Goal: Use online tool/utility: Utilize a website feature to perform a specific function

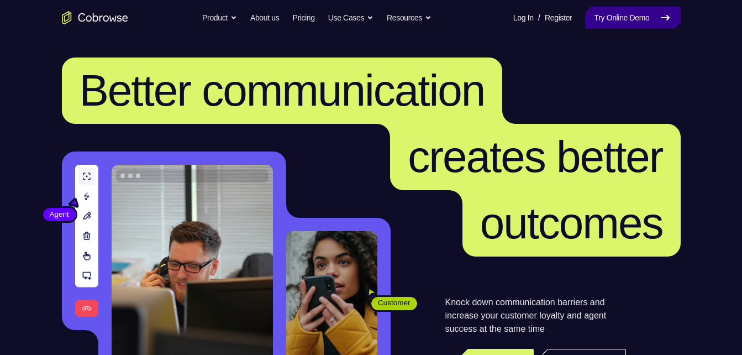
click at [636, 17] on link "Try Online Demo" at bounding box center [632, 18] width 95 height 22
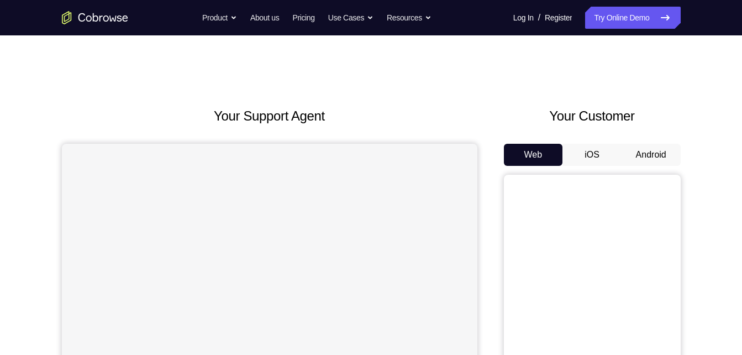
click at [658, 158] on button "Android" at bounding box center [650, 155] width 59 height 22
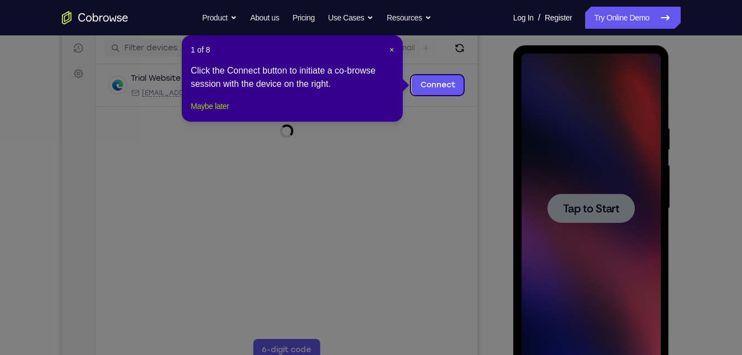
click at [221, 113] on button "Maybe later" at bounding box center [210, 105] width 38 height 13
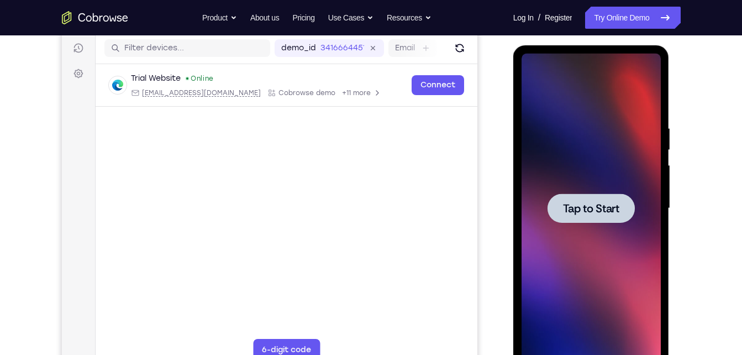
click at [572, 211] on span "Tap to Start" at bounding box center [591, 208] width 56 height 11
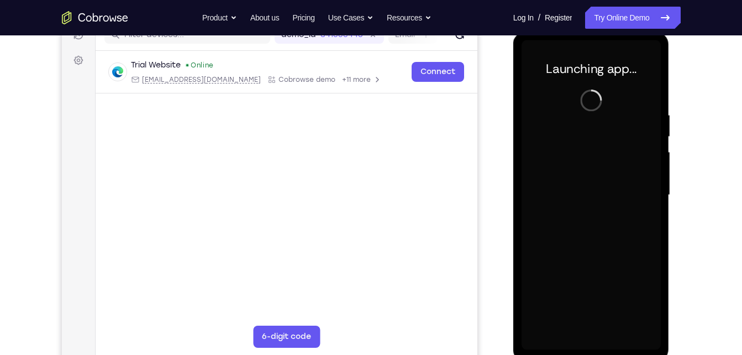
scroll to position [150, 0]
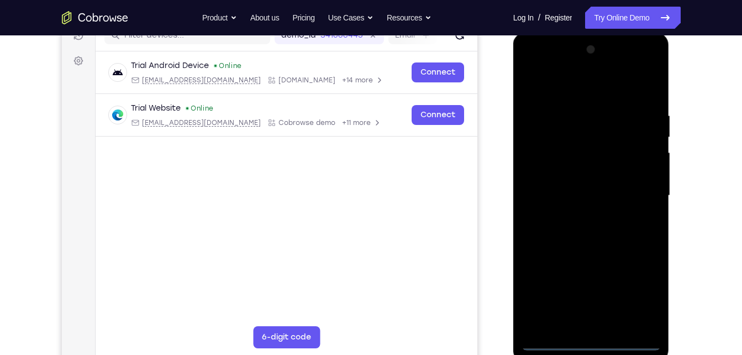
click at [591, 335] on div at bounding box center [590, 195] width 139 height 309
click at [587, 341] on div at bounding box center [590, 195] width 139 height 309
click at [636, 291] on div at bounding box center [590, 195] width 139 height 309
click at [533, 62] on div at bounding box center [590, 195] width 139 height 309
click at [644, 185] on div at bounding box center [590, 195] width 139 height 309
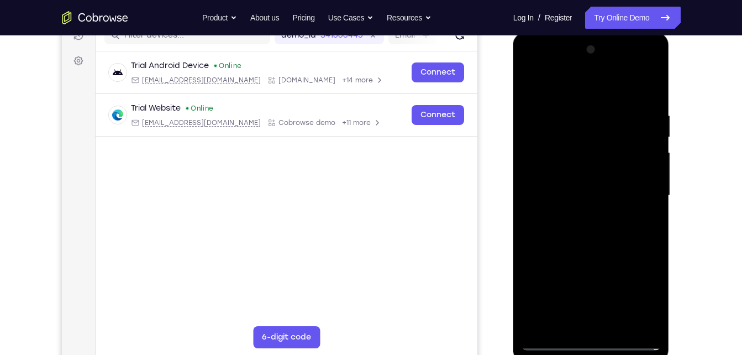
click at [584, 219] on div at bounding box center [590, 195] width 139 height 309
click at [587, 183] on div at bounding box center [590, 195] width 139 height 309
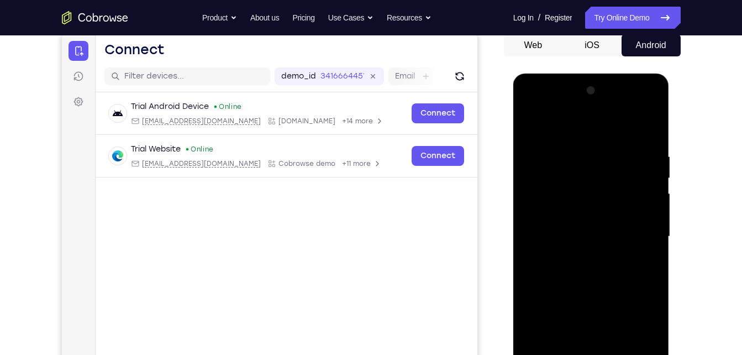
scroll to position [109, 0]
click at [590, 236] on div at bounding box center [590, 236] width 139 height 309
click at [588, 273] on div at bounding box center [590, 236] width 139 height 309
click at [600, 272] on div at bounding box center [590, 236] width 139 height 309
click at [583, 282] on div at bounding box center [590, 236] width 139 height 309
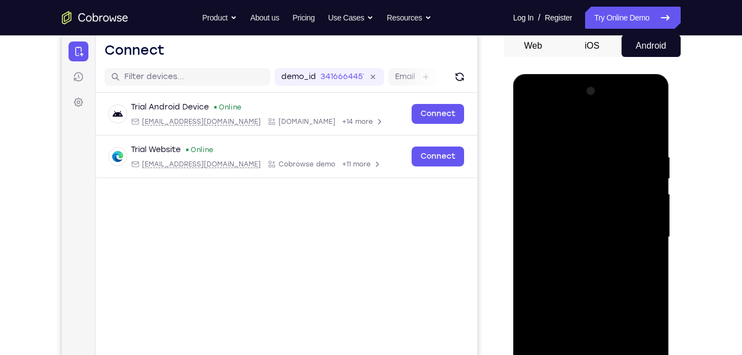
drag, startPoint x: 633, startPoint y: 151, endPoint x: 528, endPoint y: 169, distance: 106.4
click at [528, 169] on div at bounding box center [590, 236] width 139 height 309
click at [640, 144] on div at bounding box center [590, 236] width 139 height 309
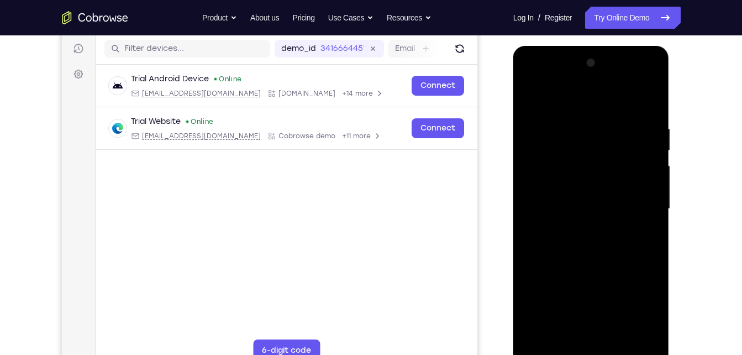
scroll to position [138, 0]
click at [635, 333] on div at bounding box center [590, 208] width 139 height 309
click at [649, 98] on div at bounding box center [590, 208] width 139 height 309
click at [617, 337] on div at bounding box center [590, 208] width 139 height 309
click at [596, 265] on div at bounding box center [590, 208] width 139 height 309
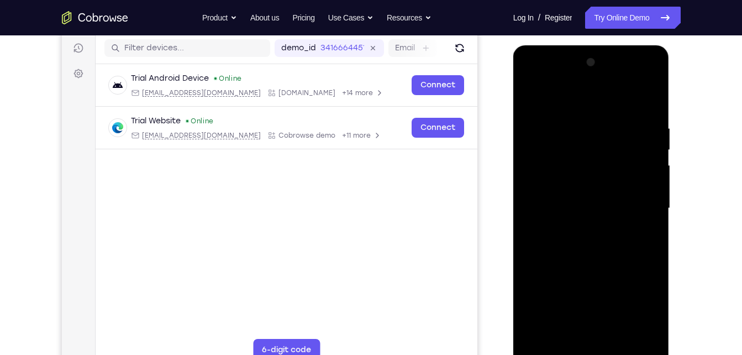
click at [576, 148] on div at bounding box center [590, 208] width 139 height 309
click at [533, 92] on div at bounding box center [590, 208] width 139 height 309
click at [560, 339] on div at bounding box center [590, 208] width 139 height 309
click at [598, 131] on div at bounding box center [590, 208] width 139 height 309
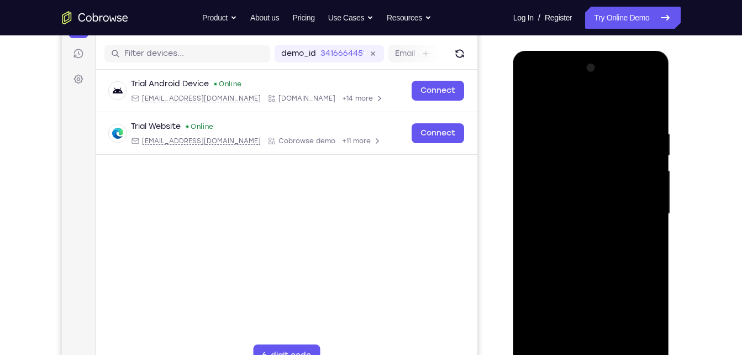
scroll to position [122, 0]
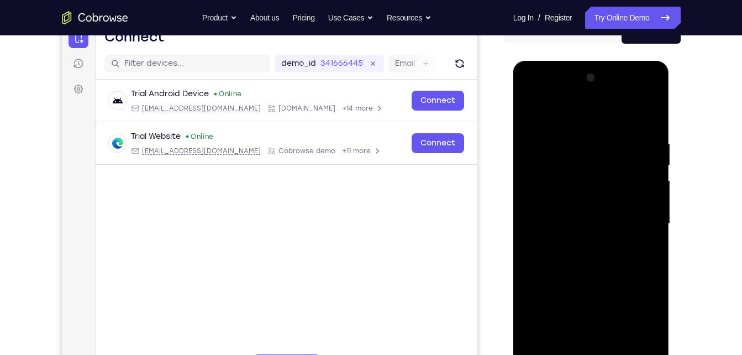
click at [532, 320] on div at bounding box center [590, 223] width 139 height 309
drag, startPoint x: 581, startPoint y: 230, endPoint x: 583, endPoint y: 206, distance: 23.8
click at [583, 206] on div at bounding box center [590, 223] width 139 height 309
click at [534, 108] on div at bounding box center [590, 223] width 139 height 309
click at [592, 168] on div at bounding box center [590, 223] width 139 height 309
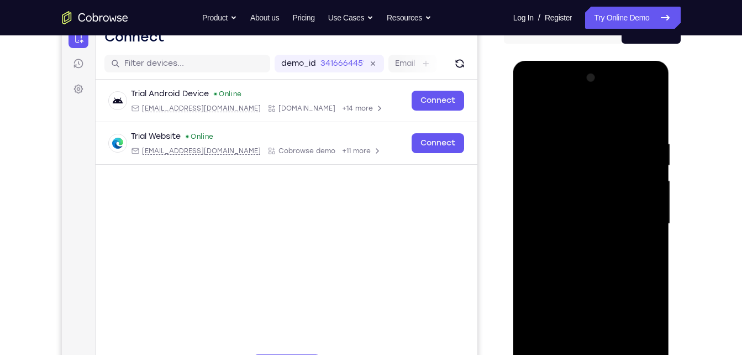
drag, startPoint x: 574, startPoint y: 173, endPoint x: 595, endPoint y: 294, distance: 122.7
click at [595, 294] on div at bounding box center [590, 223] width 139 height 309
click at [530, 110] on div at bounding box center [590, 223] width 139 height 309
click at [629, 182] on div at bounding box center [590, 223] width 139 height 309
click at [534, 114] on div at bounding box center [590, 223] width 139 height 309
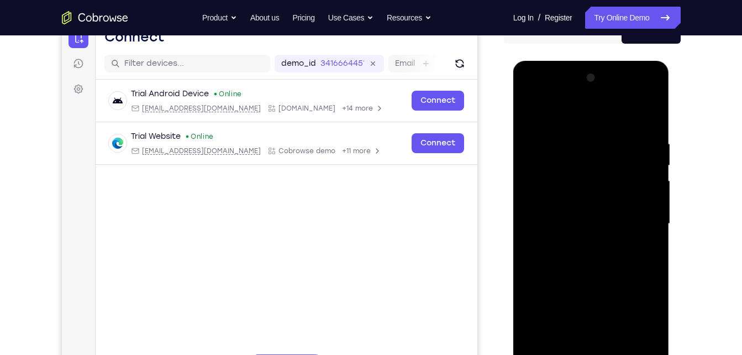
click at [548, 178] on div at bounding box center [590, 223] width 139 height 309
click at [533, 111] on div at bounding box center [590, 223] width 139 height 309
drag, startPoint x: 540, startPoint y: 245, endPoint x: 552, endPoint y: 188, distance: 57.6
click at [552, 188] on div at bounding box center [590, 223] width 139 height 309
drag, startPoint x: 599, startPoint y: 282, endPoint x: 604, endPoint y: 213, distance: 69.2
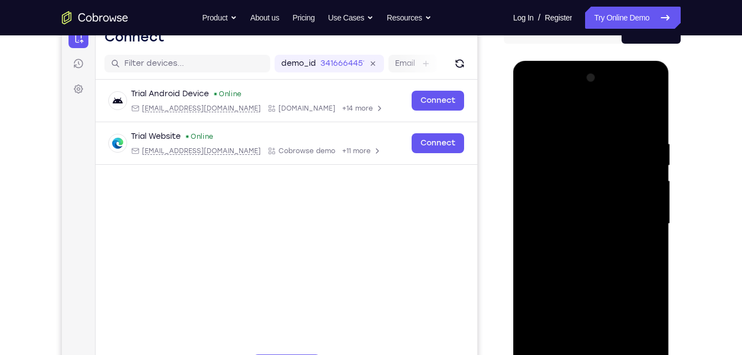
click at [604, 213] on div at bounding box center [590, 223] width 139 height 309
click at [589, 193] on div at bounding box center [590, 223] width 139 height 309
click at [530, 111] on div at bounding box center [590, 223] width 139 height 309
drag, startPoint x: 585, startPoint y: 182, endPoint x: 599, endPoint y: 252, distance: 71.5
click at [599, 252] on div at bounding box center [590, 223] width 139 height 309
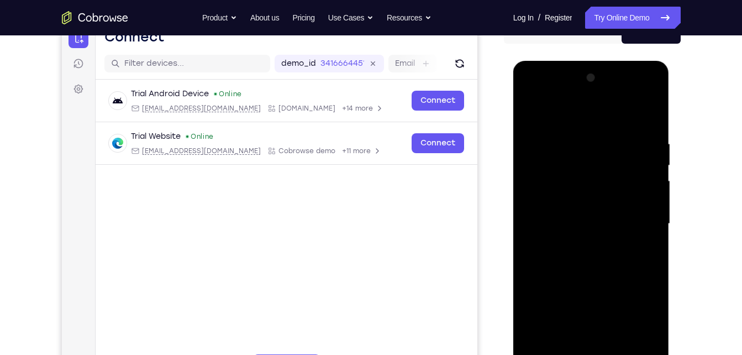
click at [588, 168] on div at bounding box center [590, 223] width 139 height 309
drag, startPoint x: 588, startPoint y: 168, endPoint x: 606, endPoint y: 268, distance: 102.1
click at [606, 268] on div at bounding box center [590, 223] width 139 height 309
drag, startPoint x: 584, startPoint y: 209, endPoint x: 609, endPoint y: 307, distance: 101.4
click at [609, 307] on div at bounding box center [590, 223] width 139 height 309
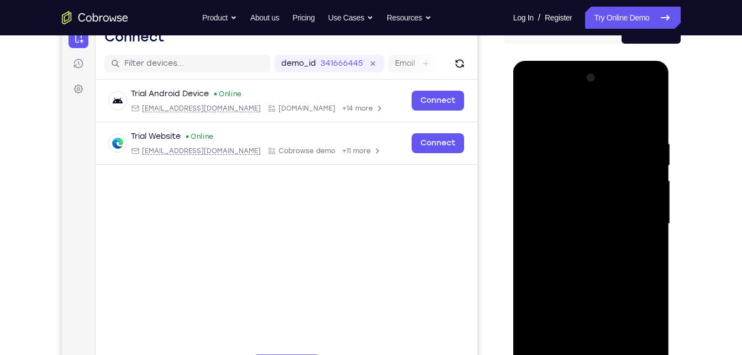
click at [530, 113] on div at bounding box center [590, 223] width 139 height 309
drag, startPoint x: 595, startPoint y: 249, endPoint x: 599, endPoint y: 181, distance: 68.6
click at [599, 181] on div at bounding box center [590, 223] width 139 height 309
click at [648, 290] on div at bounding box center [590, 223] width 139 height 309
drag, startPoint x: 583, startPoint y: 143, endPoint x: 618, endPoint y: 290, distance: 151.7
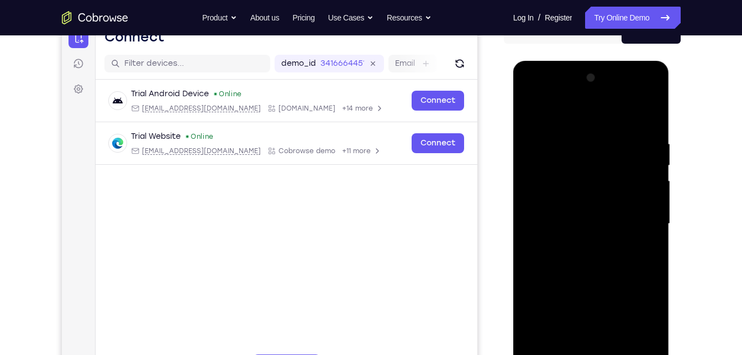
click at [618, 290] on div at bounding box center [590, 223] width 139 height 309
click at [531, 112] on div at bounding box center [590, 223] width 139 height 309
drag, startPoint x: 583, startPoint y: 255, endPoint x: 594, endPoint y: 123, distance: 132.4
drag, startPoint x: 81, startPoint y: 62, endPoint x: 720, endPoint y: 187, distance: 651.1
click at [720, 187] on div "Your Support Agent Your Customer Web iOS Android Next Steps We’d be happy to gi…" at bounding box center [371, 277] width 707 height 728
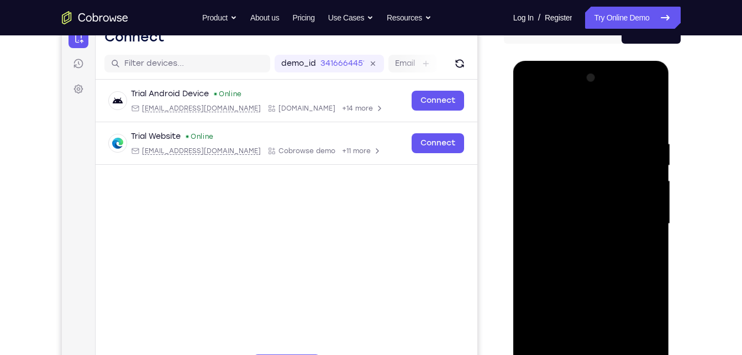
drag, startPoint x: 557, startPoint y: 304, endPoint x: 585, endPoint y: 172, distance: 135.1
click at [585, 172] on div at bounding box center [590, 223] width 139 height 309
drag, startPoint x: 585, startPoint y: 172, endPoint x: 598, endPoint y: 266, distance: 95.3
click at [598, 266] on div at bounding box center [590, 223] width 139 height 309
click at [591, 183] on div at bounding box center [590, 223] width 139 height 309
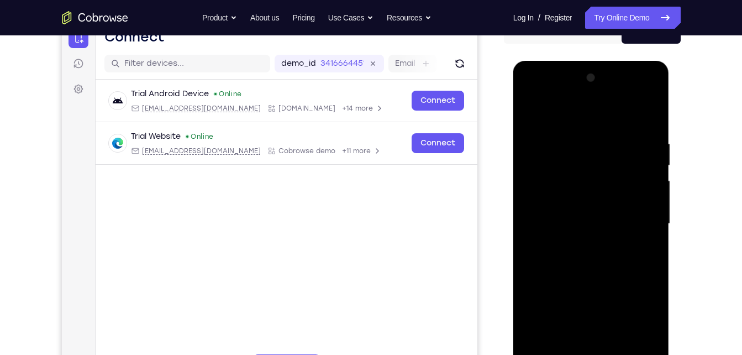
drag, startPoint x: 596, startPoint y: 289, endPoint x: 612, endPoint y: 357, distance: 69.8
click at [612, 354] on div at bounding box center [590, 223] width 139 height 309
drag, startPoint x: 585, startPoint y: 214, endPoint x: 594, endPoint y: 326, distance: 112.4
click at [594, 326] on div at bounding box center [590, 223] width 139 height 309
drag, startPoint x: 584, startPoint y: 187, endPoint x: 600, endPoint y: 305, distance: 118.7
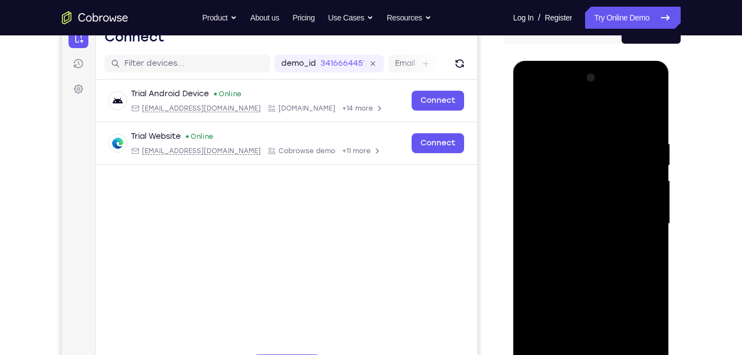
click at [600, 305] on div at bounding box center [590, 223] width 139 height 309
click at [559, 280] on div at bounding box center [590, 223] width 139 height 309
click at [553, 166] on div at bounding box center [590, 223] width 139 height 309
click at [629, 344] on div at bounding box center [590, 223] width 139 height 309
click at [628, 345] on div at bounding box center [590, 223] width 139 height 309
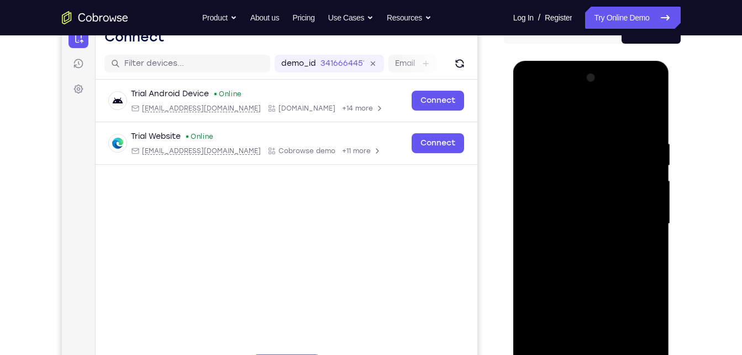
drag, startPoint x: 588, startPoint y: 224, endPoint x: 598, endPoint y: 300, distance: 77.4
click at [598, 300] on div at bounding box center [590, 223] width 139 height 309
click at [532, 112] on div at bounding box center [590, 223] width 139 height 309
drag, startPoint x: 583, startPoint y: 240, endPoint x: 593, endPoint y: 55, distance: 184.7
click at [593, 61] on html "Online web based iOS Simulators and Android Emulators. Run iPhone, iPad, Mobile…" at bounding box center [591, 226] width 157 height 331
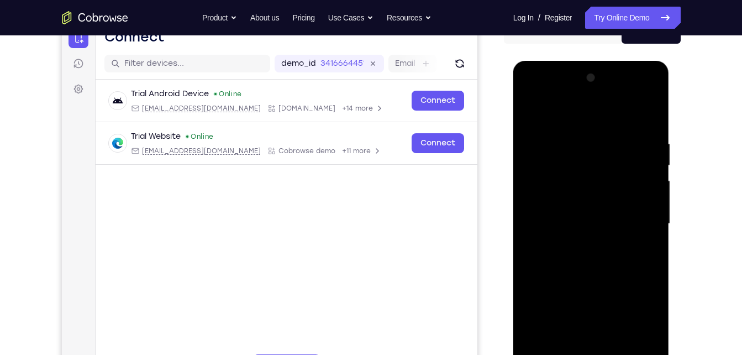
drag, startPoint x: 578, startPoint y: 195, endPoint x: 590, endPoint y: 83, distance: 112.8
click at [590, 83] on div at bounding box center [590, 223] width 139 height 309
click at [581, 266] on div at bounding box center [590, 223] width 139 height 309
click at [531, 113] on div at bounding box center [590, 223] width 139 height 309
click at [538, 347] on div at bounding box center [590, 223] width 139 height 309
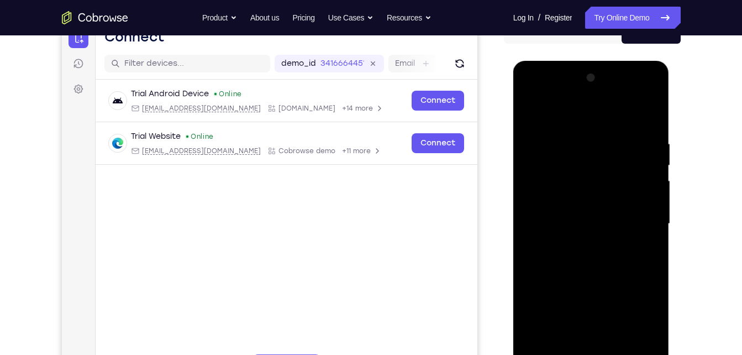
click at [617, 347] on div at bounding box center [590, 223] width 139 height 309
click at [575, 200] on div at bounding box center [590, 223] width 139 height 309
drag, startPoint x: 563, startPoint y: 216, endPoint x: 575, endPoint y: 314, distance: 97.9
click at [575, 314] on div at bounding box center [590, 223] width 139 height 309
drag, startPoint x: 593, startPoint y: 206, endPoint x: 627, endPoint y: 308, distance: 107.7
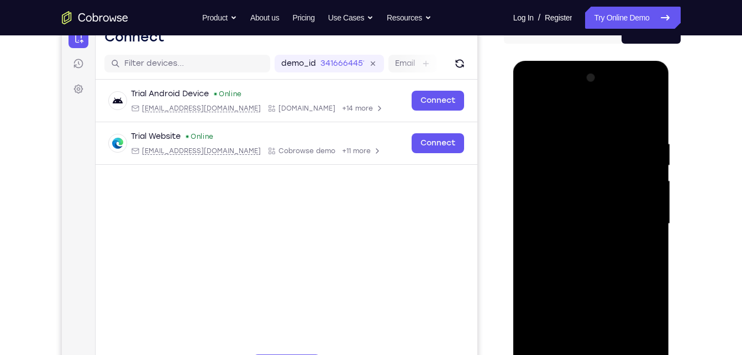
click at [627, 308] on div at bounding box center [590, 223] width 139 height 309
drag, startPoint x: 623, startPoint y: 203, endPoint x: 658, endPoint y: 347, distance: 148.3
click at [658, 347] on div at bounding box center [590, 223] width 139 height 309
drag, startPoint x: 582, startPoint y: 179, endPoint x: 616, endPoint y: 367, distance: 190.7
click at [616, 354] on div at bounding box center [590, 223] width 139 height 309
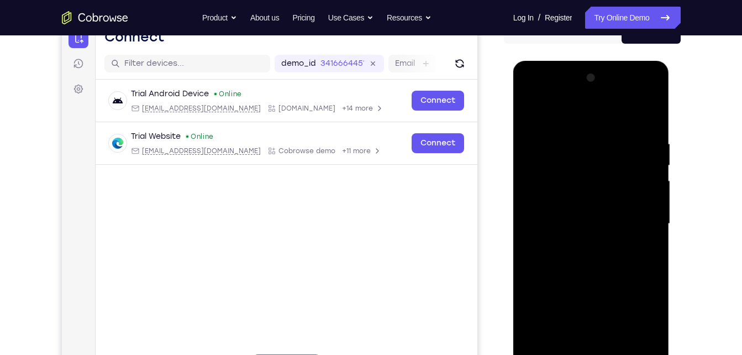
drag, startPoint x: 592, startPoint y: 189, endPoint x: 613, endPoint y: 258, distance: 72.1
click at [613, 258] on div at bounding box center [590, 223] width 139 height 309
click at [652, 302] on div at bounding box center [590, 223] width 139 height 309
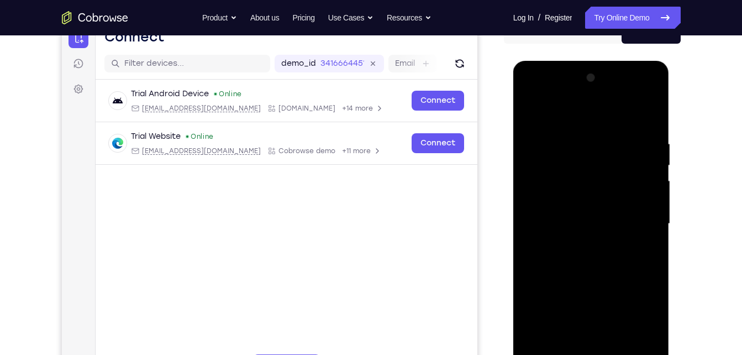
click at [531, 112] on div at bounding box center [590, 223] width 139 height 309
click at [644, 135] on div at bounding box center [590, 223] width 139 height 309
click at [646, 120] on div at bounding box center [590, 223] width 139 height 309
click at [613, 135] on div at bounding box center [590, 223] width 139 height 309
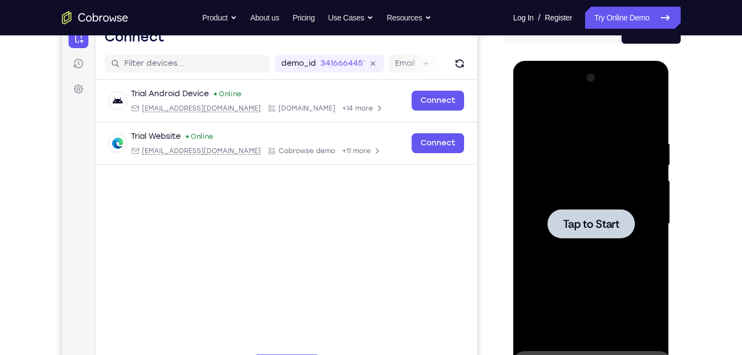
click at [606, 221] on span "Tap to Start" at bounding box center [591, 223] width 56 height 11
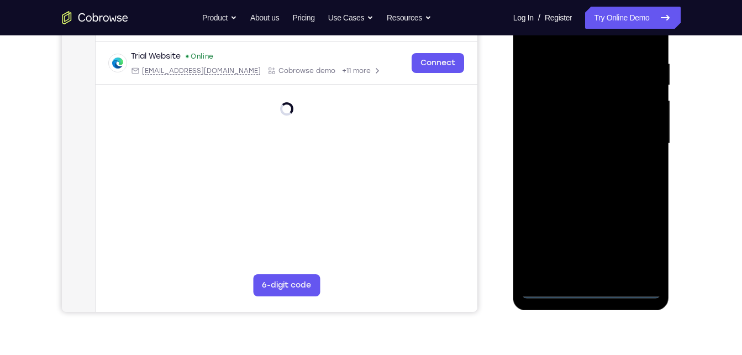
scroll to position [203, 0]
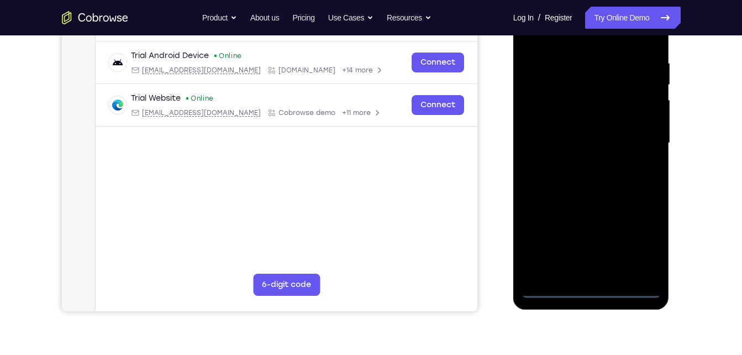
click at [593, 289] on div at bounding box center [590, 142] width 139 height 309
click at [644, 231] on div at bounding box center [590, 142] width 139 height 309
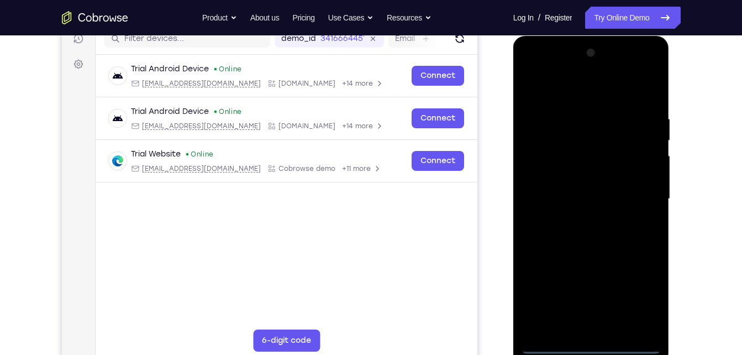
scroll to position [144, 0]
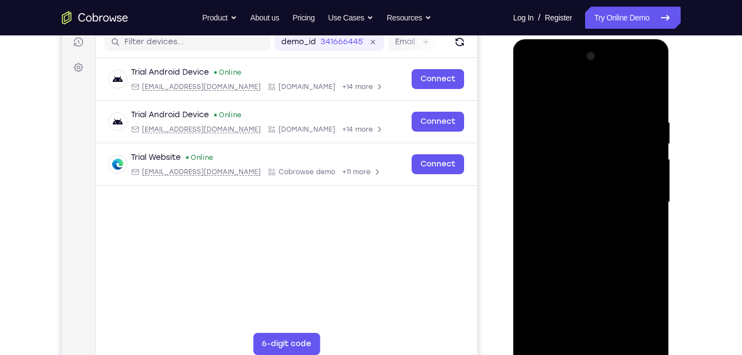
click at [636, 302] on div at bounding box center [590, 201] width 139 height 309
click at [533, 67] on div at bounding box center [590, 201] width 139 height 309
click at [637, 197] on div at bounding box center [590, 201] width 139 height 309
click at [577, 221] on div at bounding box center [590, 201] width 139 height 309
click at [584, 189] on div at bounding box center [590, 201] width 139 height 309
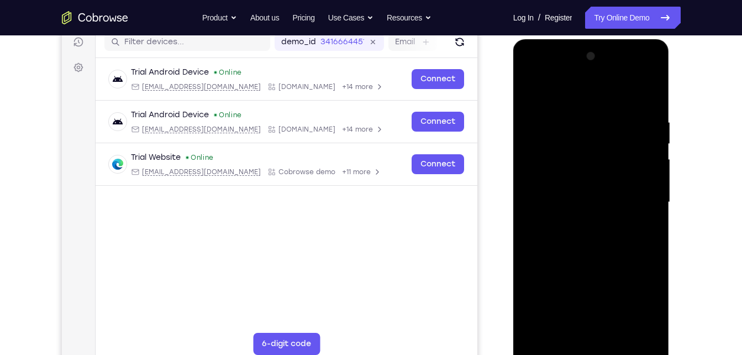
click at [590, 202] on div at bounding box center [590, 201] width 139 height 309
click at [620, 251] on div at bounding box center [590, 201] width 139 height 309
click at [643, 218] on div at bounding box center [590, 201] width 139 height 309
click at [581, 196] on div at bounding box center [590, 201] width 139 height 309
click at [617, 232] on div at bounding box center [590, 201] width 139 height 309
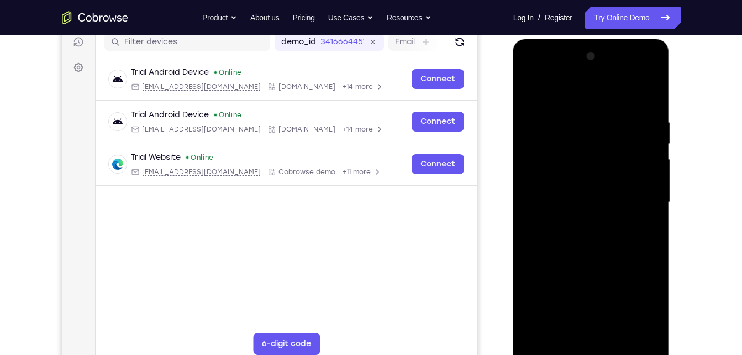
click at [556, 347] on div at bounding box center [590, 201] width 139 height 309
click at [557, 241] on div at bounding box center [590, 201] width 139 height 309
click at [601, 251] on div at bounding box center [590, 201] width 139 height 309
drag, startPoint x: 570, startPoint y: 237, endPoint x: 557, endPoint y: 279, distance: 44.5
click at [557, 279] on div at bounding box center [590, 201] width 139 height 309
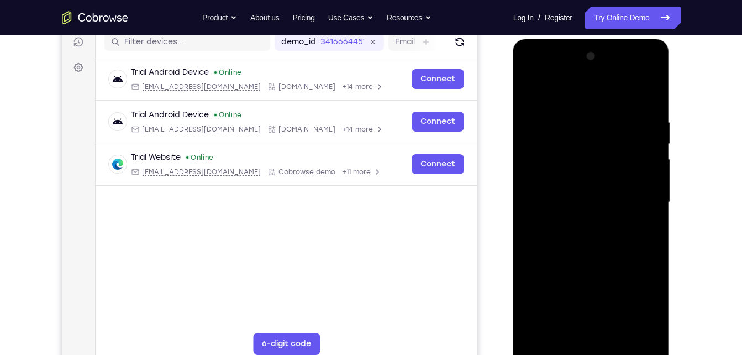
click at [637, 95] on div at bounding box center [590, 201] width 139 height 309
click at [645, 215] on div at bounding box center [590, 201] width 139 height 309
click at [586, 158] on div at bounding box center [590, 201] width 139 height 309
click at [575, 201] on div at bounding box center [590, 201] width 139 height 309
click at [594, 323] on div at bounding box center [590, 201] width 139 height 309
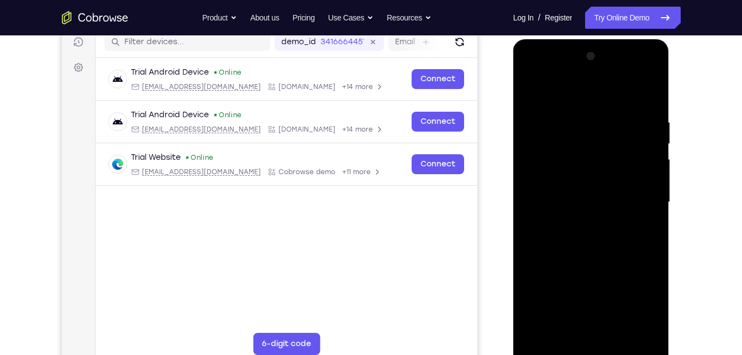
click at [593, 196] on div at bounding box center [590, 201] width 139 height 309
click at [651, 103] on div at bounding box center [590, 201] width 139 height 309
click at [617, 331] on div at bounding box center [590, 201] width 139 height 309
click at [602, 261] on div at bounding box center [590, 201] width 139 height 309
click at [577, 131] on div at bounding box center [590, 201] width 139 height 309
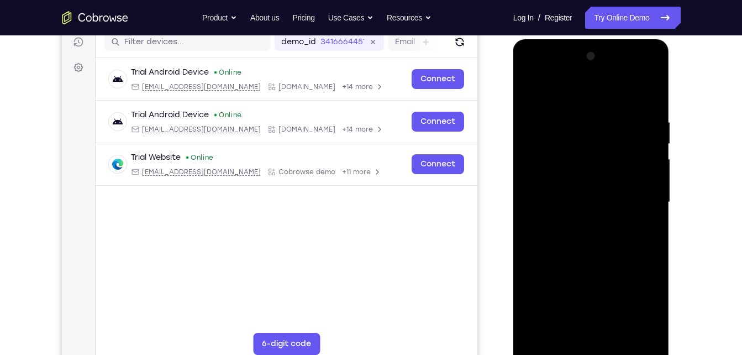
click at [577, 131] on div at bounding box center [590, 201] width 139 height 309
click at [576, 103] on div at bounding box center [590, 201] width 139 height 309
drag, startPoint x: 570, startPoint y: 193, endPoint x: 564, endPoint y: 99, distance: 94.0
click at [564, 99] on div at bounding box center [590, 201] width 139 height 309
click at [541, 126] on div at bounding box center [590, 201] width 139 height 309
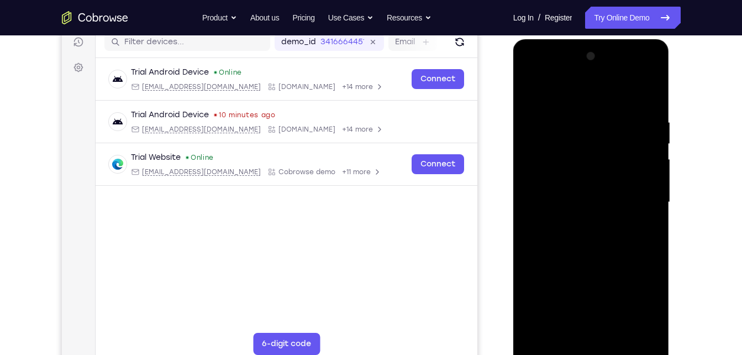
click at [564, 97] on div at bounding box center [590, 201] width 139 height 309
drag, startPoint x: 564, startPoint y: 287, endPoint x: 568, endPoint y: 227, distance: 60.3
click at [568, 227] on div at bounding box center [590, 201] width 139 height 309
drag, startPoint x: 600, startPoint y: 131, endPoint x: 617, endPoint y: 230, distance: 99.9
click at [617, 230] on div at bounding box center [590, 201] width 139 height 309
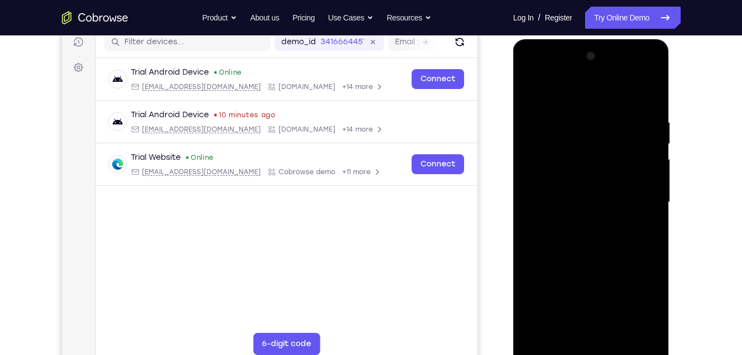
click at [544, 327] on div at bounding box center [590, 201] width 139 height 309
click at [614, 117] on div at bounding box center [590, 201] width 139 height 309
click at [645, 91] on div at bounding box center [590, 201] width 139 height 309
click at [571, 124] on div at bounding box center [590, 201] width 139 height 309
click at [636, 205] on div at bounding box center [590, 201] width 139 height 309
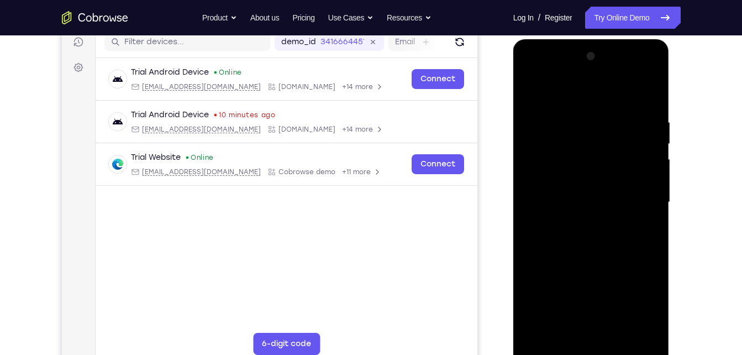
click at [636, 205] on div at bounding box center [590, 201] width 139 height 309
click at [648, 88] on div at bounding box center [590, 201] width 139 height 309
drag, startPoint x: 604, startPoint y: 147, endPoint x: 597, endPoint y: 250, distance: 103.4
click at [597, 250] on div at bounding box center [590, 201] width 139 height 309
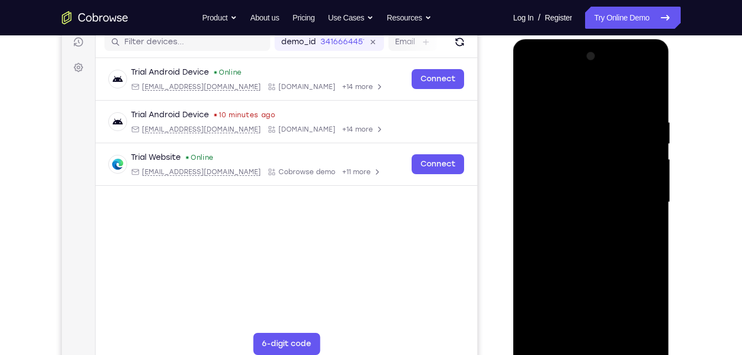
click at [611, 109] on div at bounding box center [590, 201] width 139 height 309
click at [644, 98] on div at bounding box center [590, 201] width 139 height 309
click at [613, 120] on div at bounding box center [590, 201] width 139 height 309
click at [532, 178] on div at bounding box center [590, 201] width 139 height 309
click at [629, 326] on div at bounding box center [590, 201] width 139 height 309
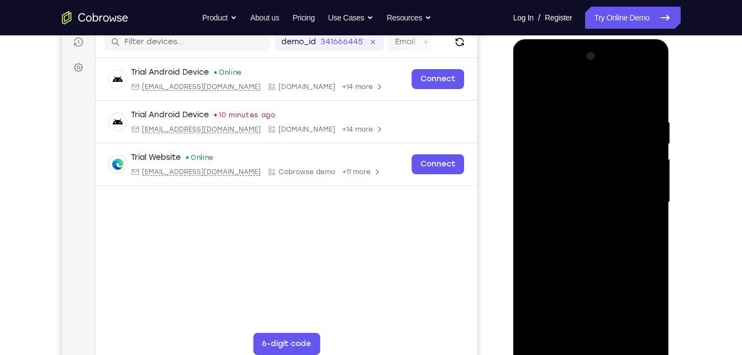
click at [645, 98] on div at bounding box center [590, 201] width 139 height 309
click at [616, 327] on div at bounding box center [590, 201] width 139 height 309
drag, startPoint x: 584, startPoint y: 282, endPoint x: 574, endPoint y: 149, distance: 133.5
click at [574, 149] on div at bounding box center [590, 201] width 139 height 309
drag, startPoint x: 582, startPoint y: 301, endPoint x: 571, endPoint y: 193, distance: 108.8
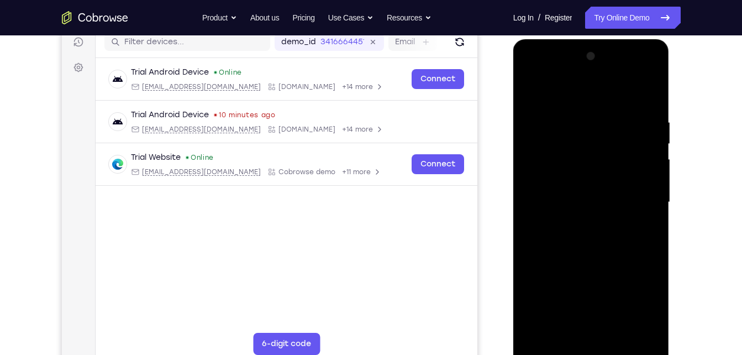
click at [571, 193] on div at bounding box center [590, 201] width 139 height 309
drag, startPoint x: 557, startPoint y: 263, endPoint x: 548, endPoint y: 179, distance: 84.5
click at [548, 179] on div at bounding box center [590, 201] width 139 height 309
drag, startPoint x: 585, startPoint y: 296, endPoint x: 577, endPoint y: 209, distance: 87.6
click at [577, 209] on div at bounding box center [590, 201] width 139 height 309
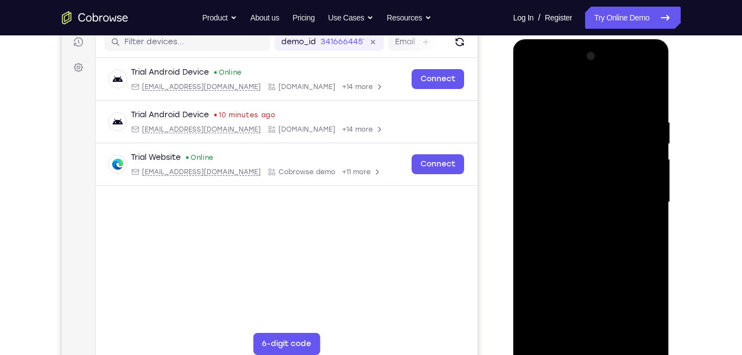
click at [531, 91] on div at bounding box center [590, 201] width 139 height 309
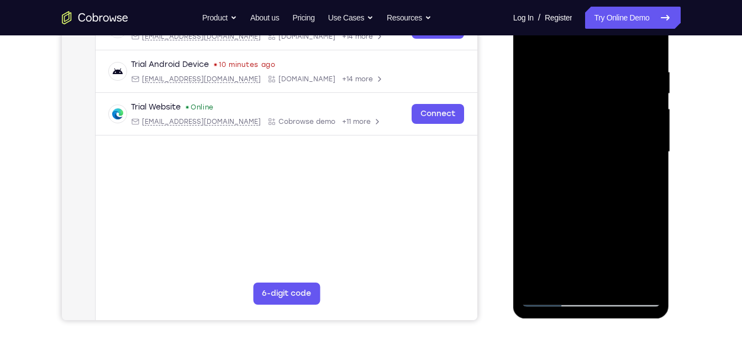
scroll to position [195, 0]
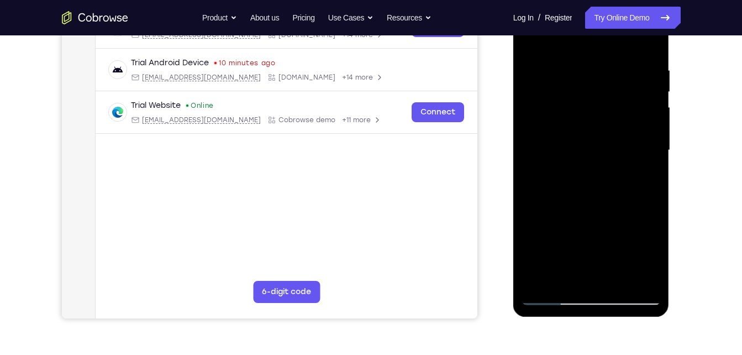
click at [565, 283] on div at bounding box center [590, 150] width 139 height 309
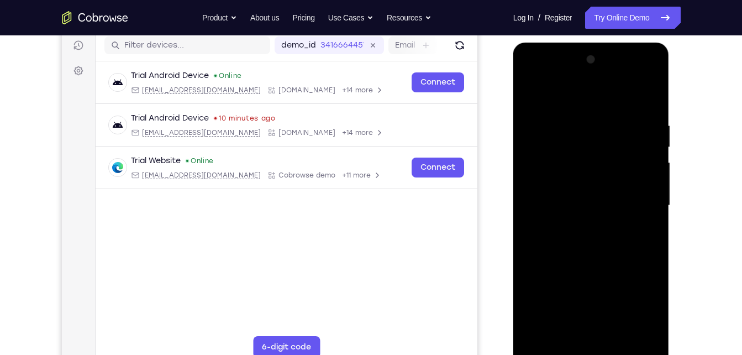
scroll to position [135, 0]
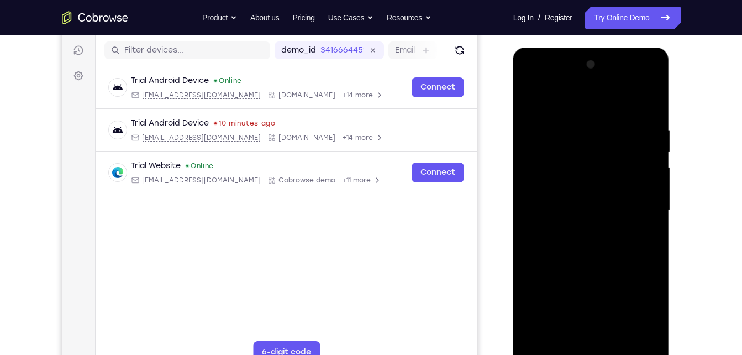
click at [574, 101] on div at bounding box center [590, 210] width 139 height 309
click at [621, 201] on div at bounding box center [590, 210] width 139 height 309
click at [533, 125] on div at bounding box center [590, 210] width 139 height 309
click at [530, 95] on div at bounding box center [590, 210] width 139 height 309
click at [632, 98] on div at bounding box center [590, 210] width 139 height 309
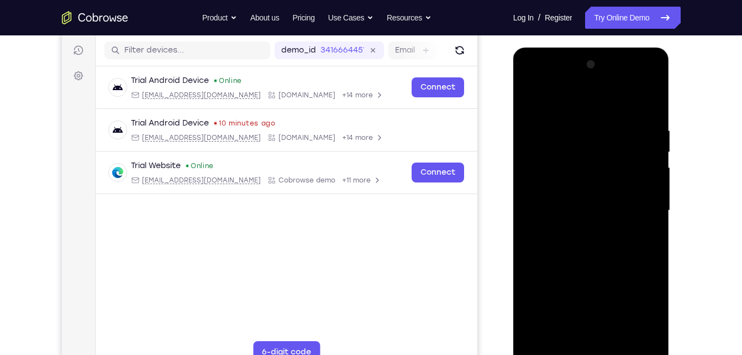
click at [611, 124] on div at bounding box center [590, 210] width 139 height 309
click at [528, 98] on div at bounding box center [590, 210] width 139 height 309
click at [652, 130] on div at bounding box center [590, 210] width 139 height 309
click at [654, 130] on div at bounding box center [590, 210] width 139 height 309
click at [539, 130] on div at bounding box center [590, 210] width 139 height 309
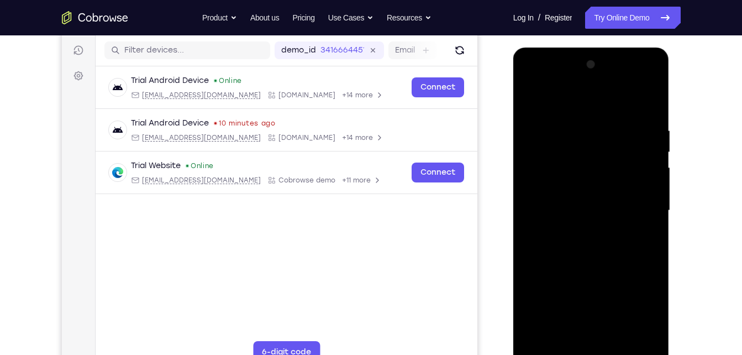
click at [649, 103] on div at bounding box center [590, 210] width 139 height 309
click at [642, 101] on div at bounding box center [590, 210] width 139 height 309
click at [593, 178] on div at bounding box center [590, 210] width 139 height 309
click at [536, 337] on div at bounding box center [590, 210] width 139 height 309
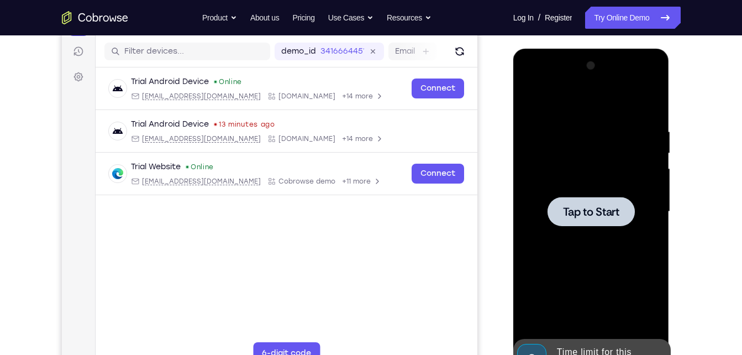
drag, startPoint x: 623, startPoint y: 149, endPoint x: 623, endPoint y: 200, distance: 51.4
click at [623, 200] on div "Tap to Start" at bounding box center [590, 211] width 139 height 309
